Goal: Navigation & Orientation: Find specific page/section

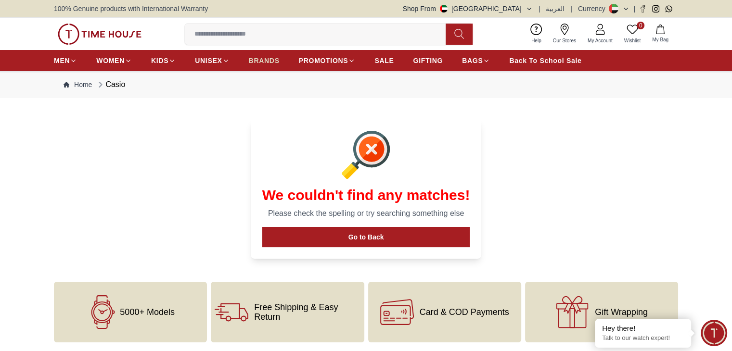
click at [271, 66] on link "BRANDS" at bounding box center [264, 60] width 31 height 17
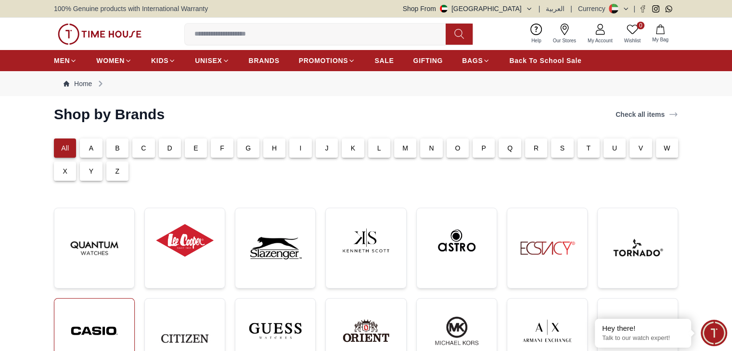
click at [104, 309] on img at bounding box center [94, 331] width 64 height 49
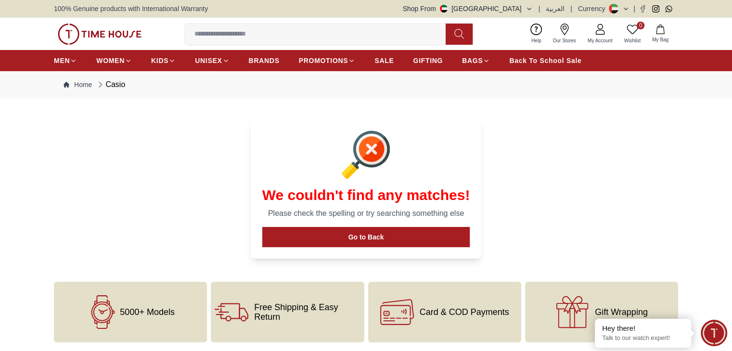
drag, startPoint x: 252, startPoint y: 0, endPoint x: 527, endPoint y: 167, distance: 321.4
click at [527, 167] on section "We couldn't find any matches! Please check the spelling or try searching someth…" at bounding box center [366, 189] width 362 height 163
click at [256, 57] on span "BRANDS" at bounding box center [264, 61] width 31 height 10
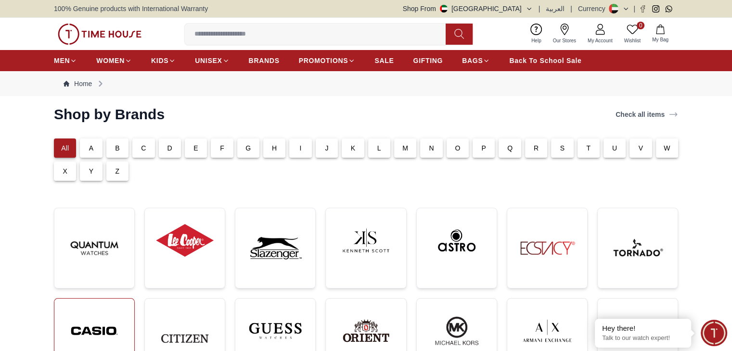
click at [116, 298] on link at bounding box center [94, 338] width 81 height 81
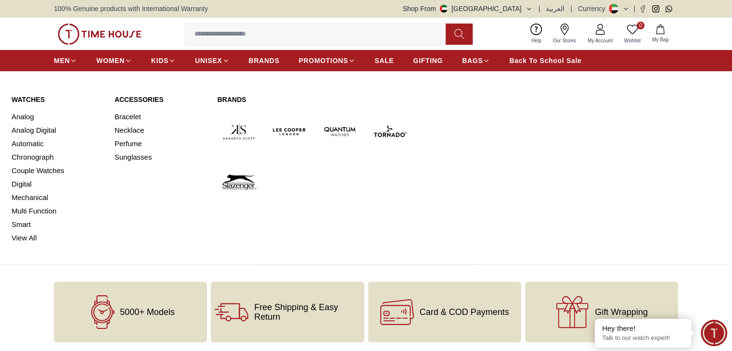
click at [279, 133] on img at bounding box center [289, 131] width 43 height 43
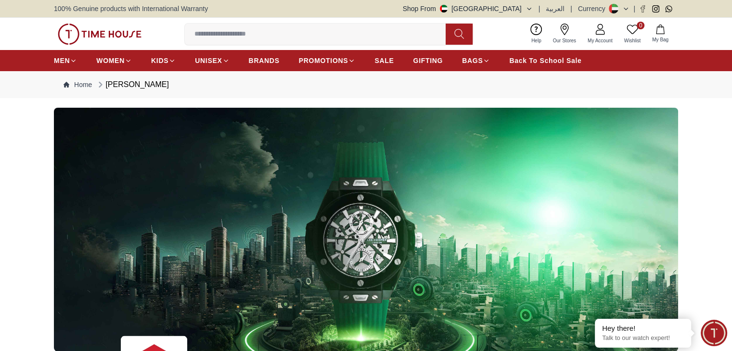
click at [117, 39] on img at bounding box center [100, 34] width 84 height 21
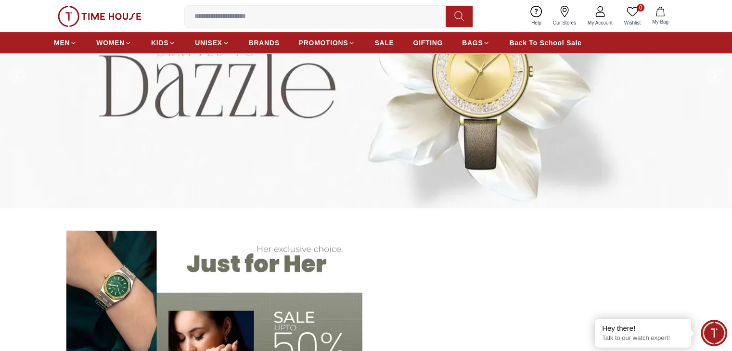
scroll to position [131, 0]
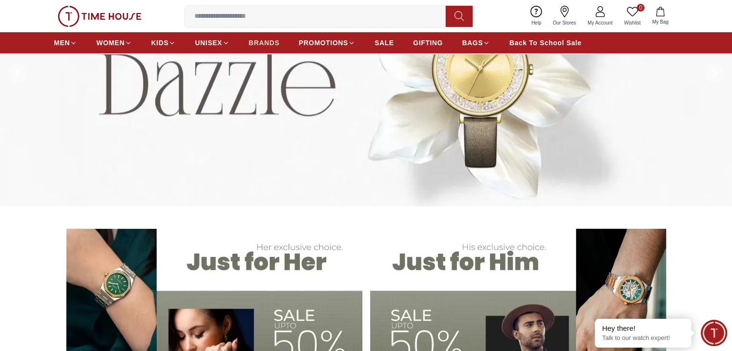
click at [264, 43] on span "BRANDS" at bounding box center [264, 43] width 31 height 10
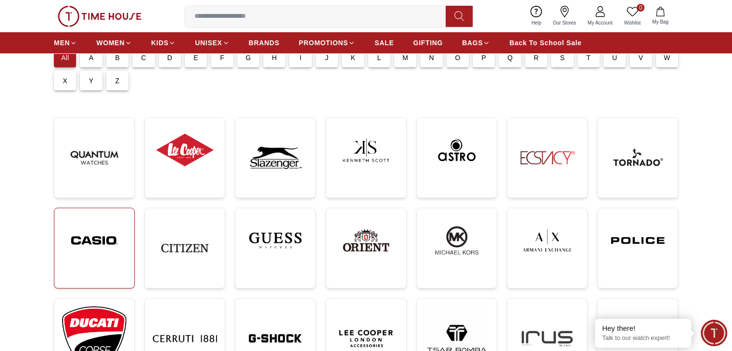
scroll to position [94, 0]
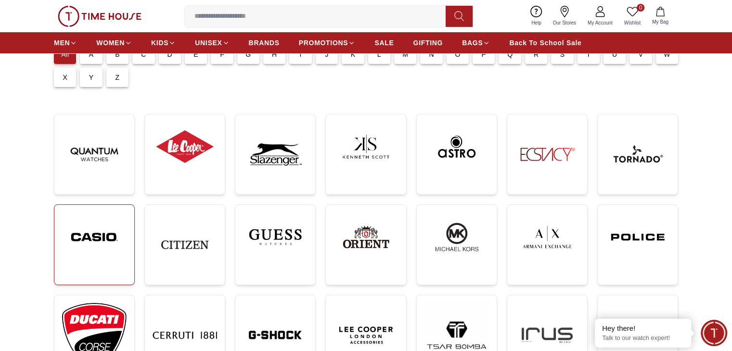
click at [101, 239] on img at bounding box center [94, 237] width 64 height 49
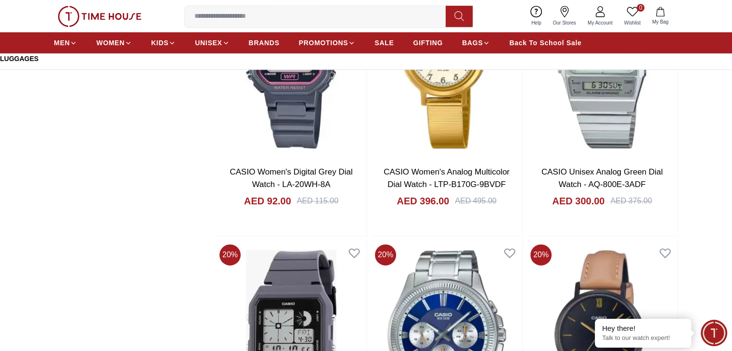
scroll to position [4183, 0]
